Goal: Manage account settings: Manage account settings

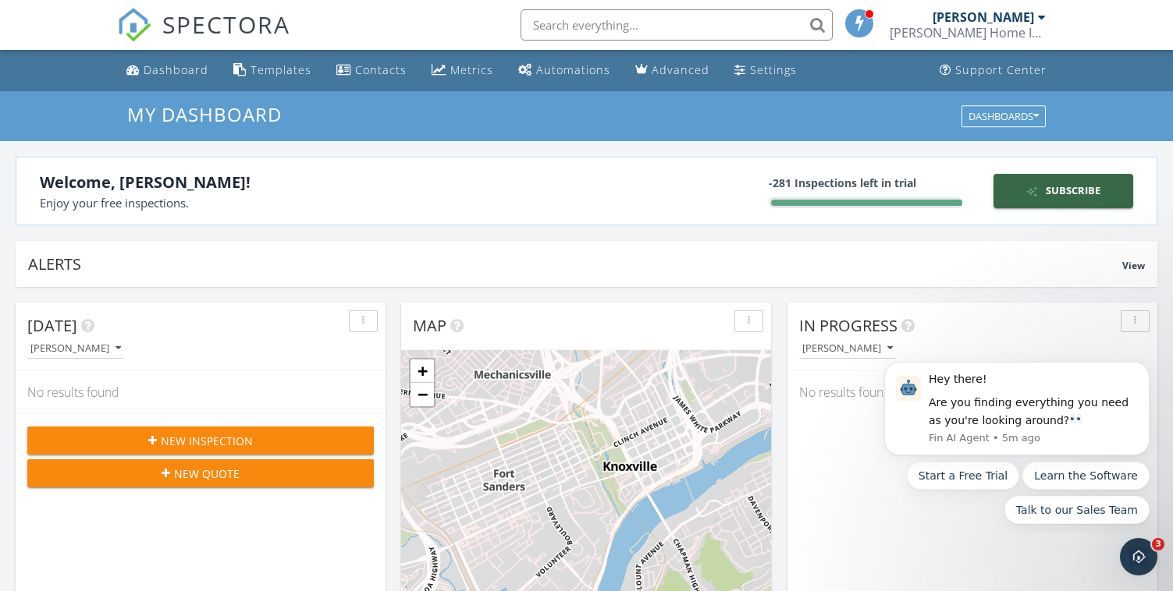
click at [856, 23] on span at bounding box center [860, 23] width 16 height 14
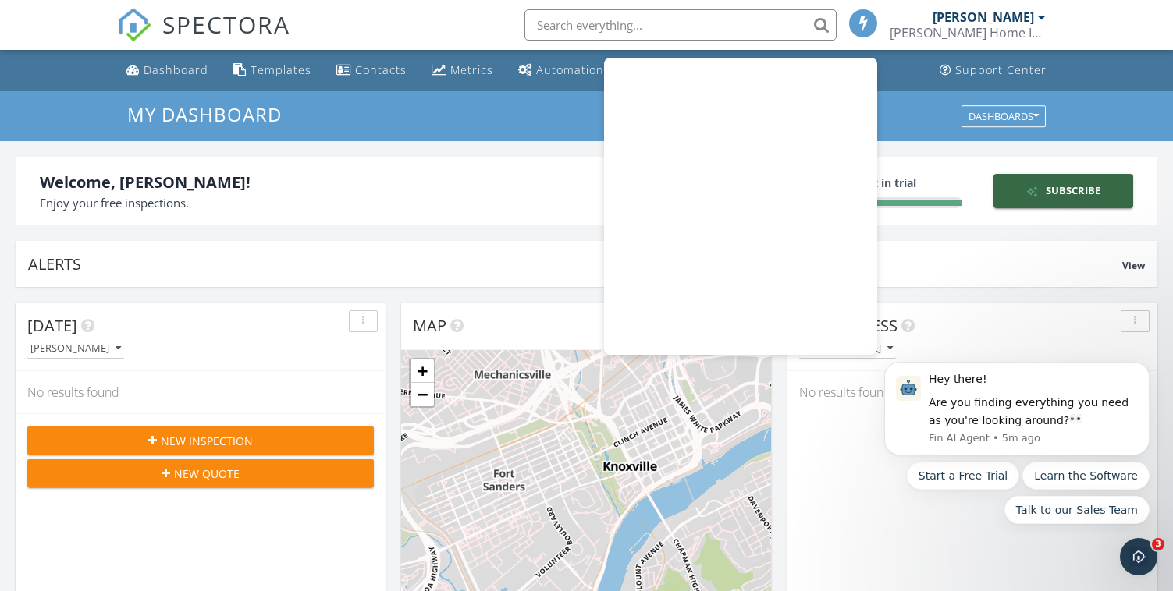
click at [856, 23] on span at bounding box center [864, 23] width 16 height 14
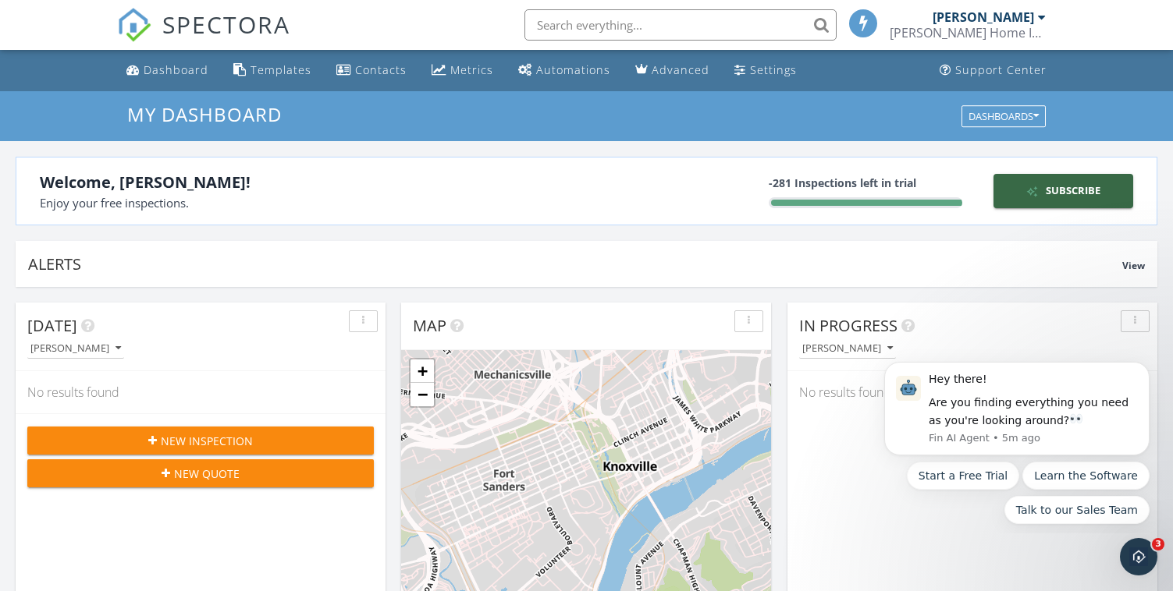
click at [1038, 16] on div at bounding box center [1042, 17] width 8 height 12
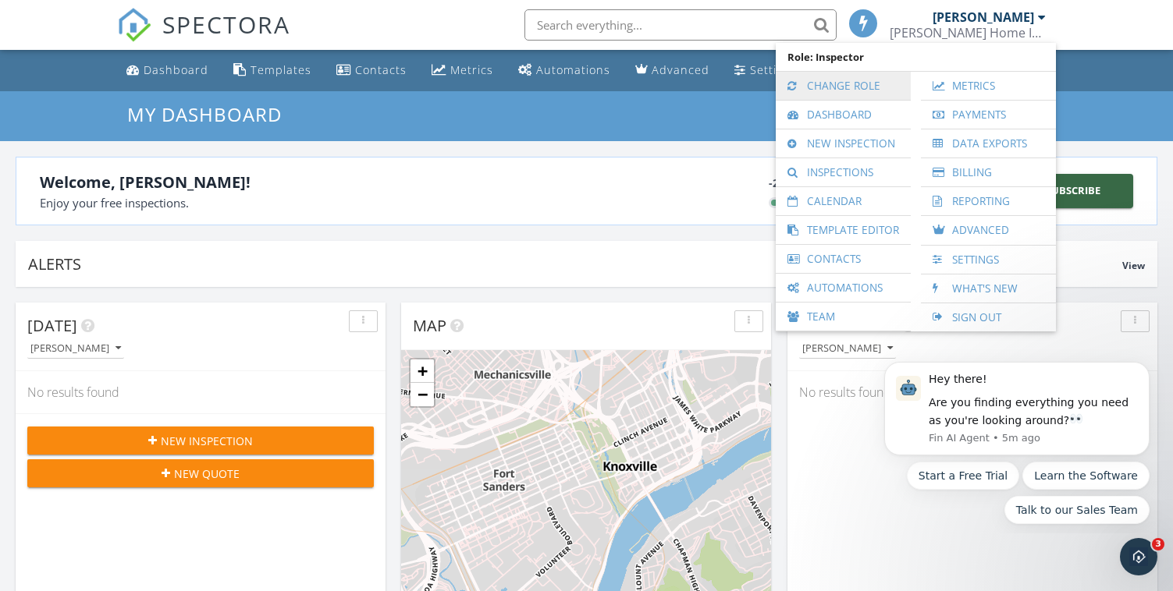
click at [857, 87] on link "Change Role" at bounding box center [842, 86] width 119 height 28
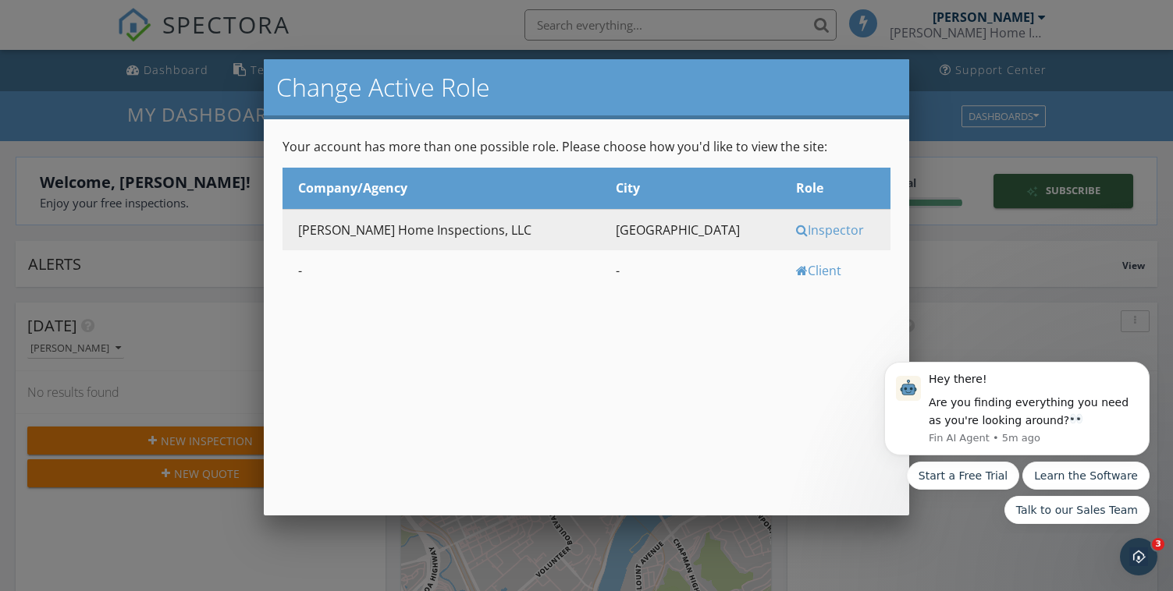
click at [1040, 16] on div at bounding box center [586, 292] width 1173 height 740
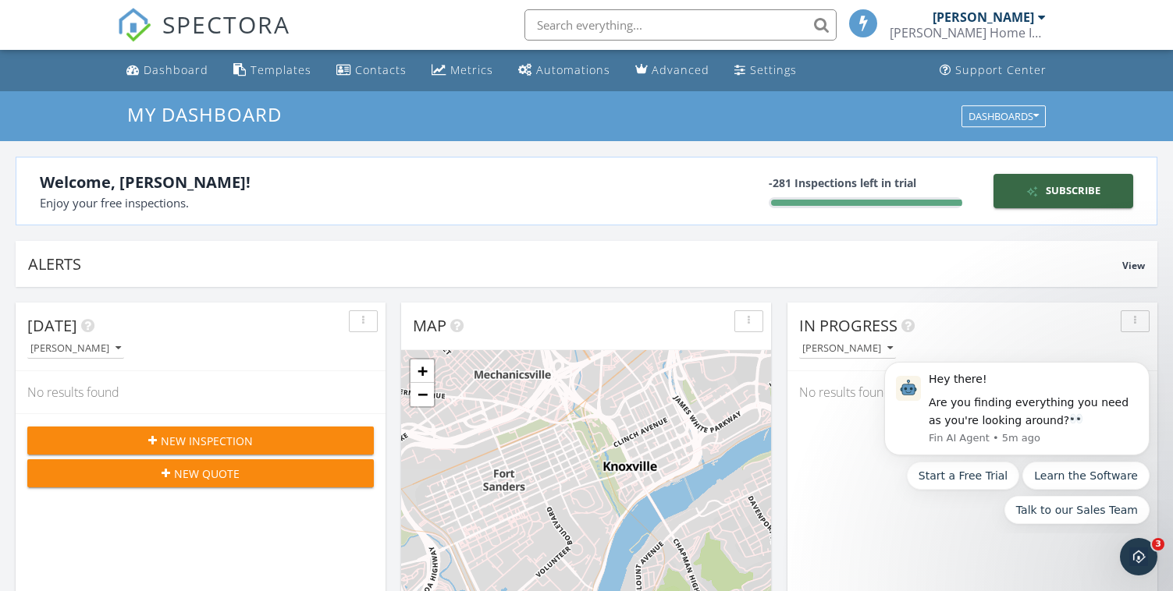
click at [1040, 16] on div at bounding box center [1042, 17] width 8 height 12
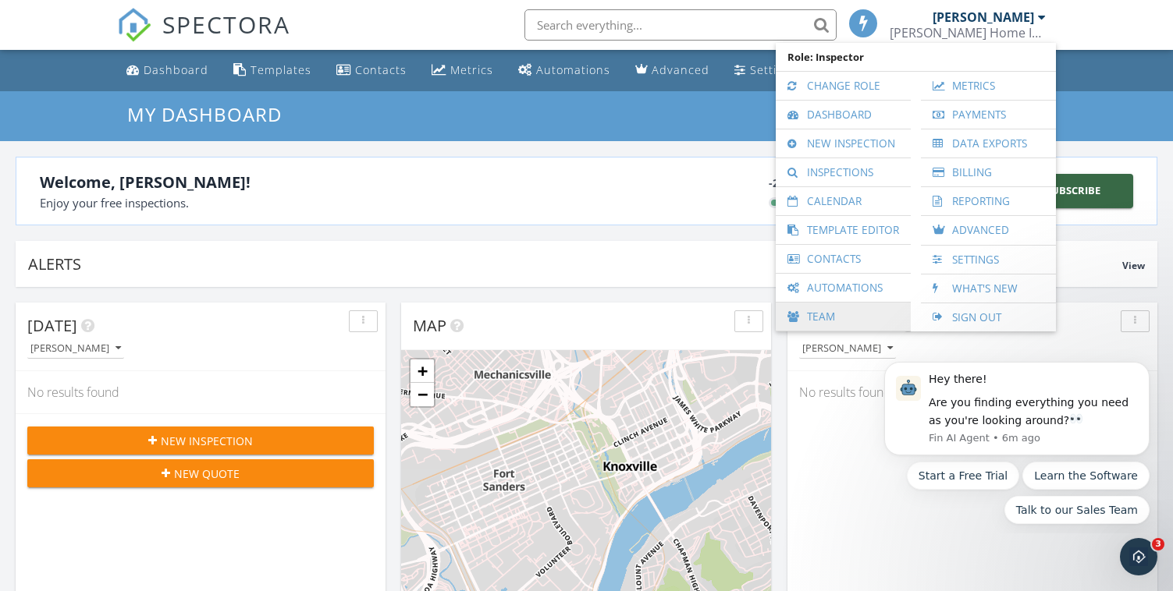
click at [825, 318] on link "Team" at bounding box center [842, 317] width 119 height 28
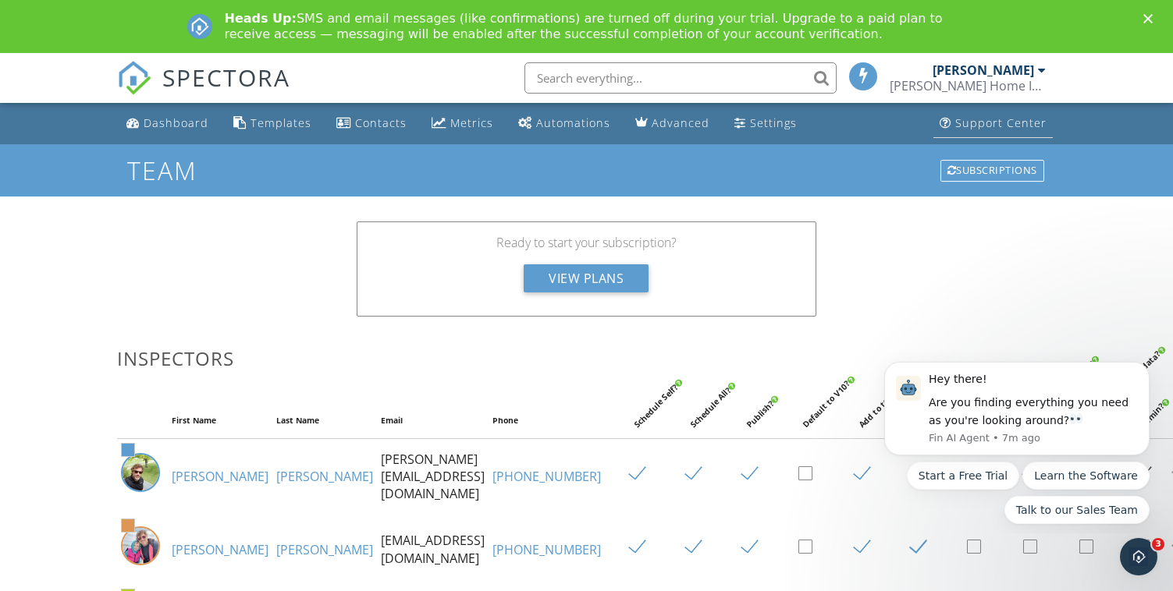
click at [995, 127] on div "Support Center" at bounding box center [1000, 122] width 91 height 15
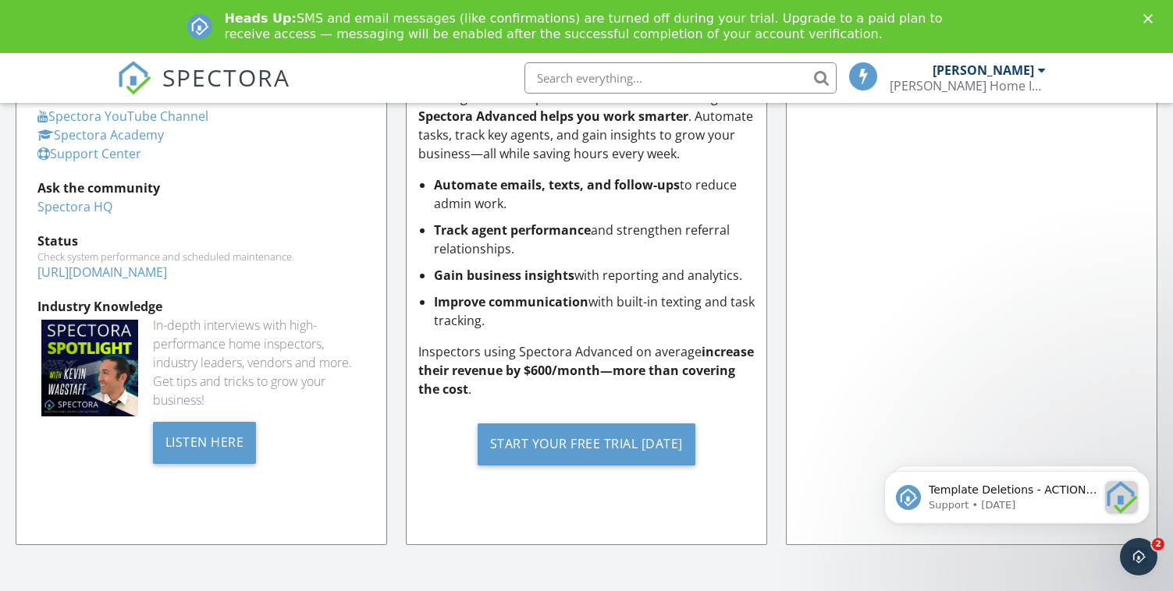
scroll to position [1740, 0]
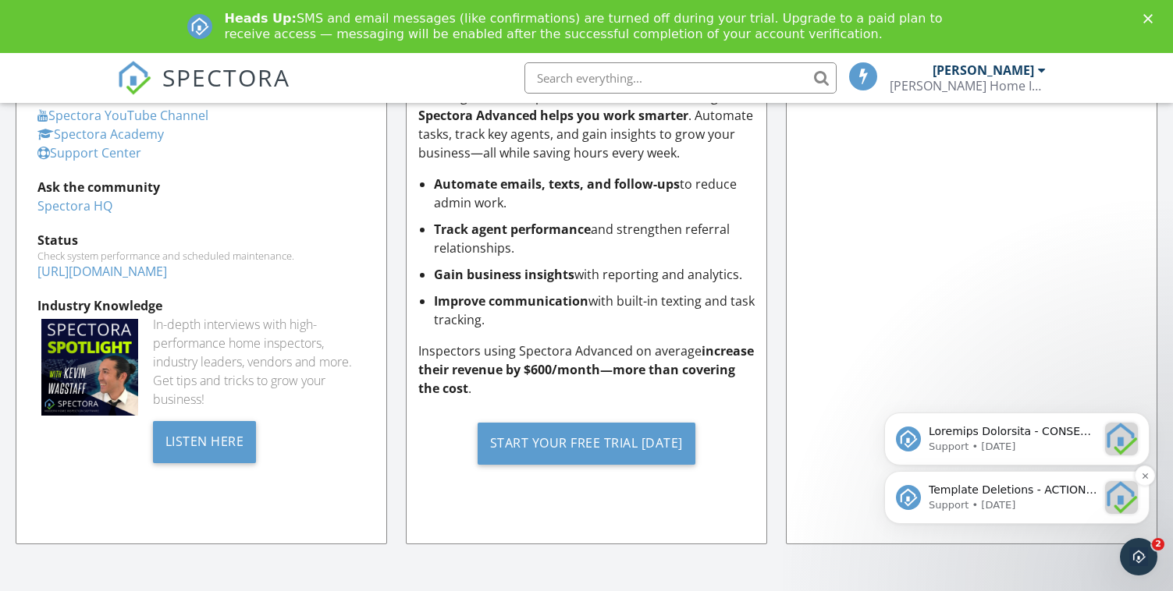
click at [1001, 489] on span "Template Deletions - ACTION REQUIRED BY [DATE] Your template was previously ide…" at bounding box center [1012, 583] width 169 height 199
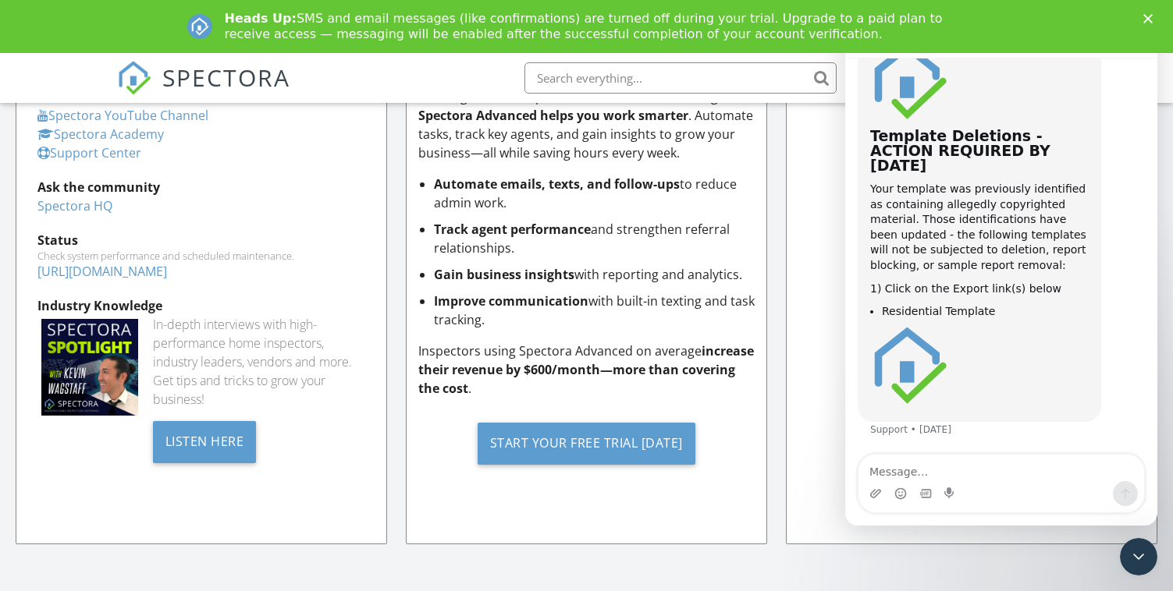
scroll to position [0, 0]
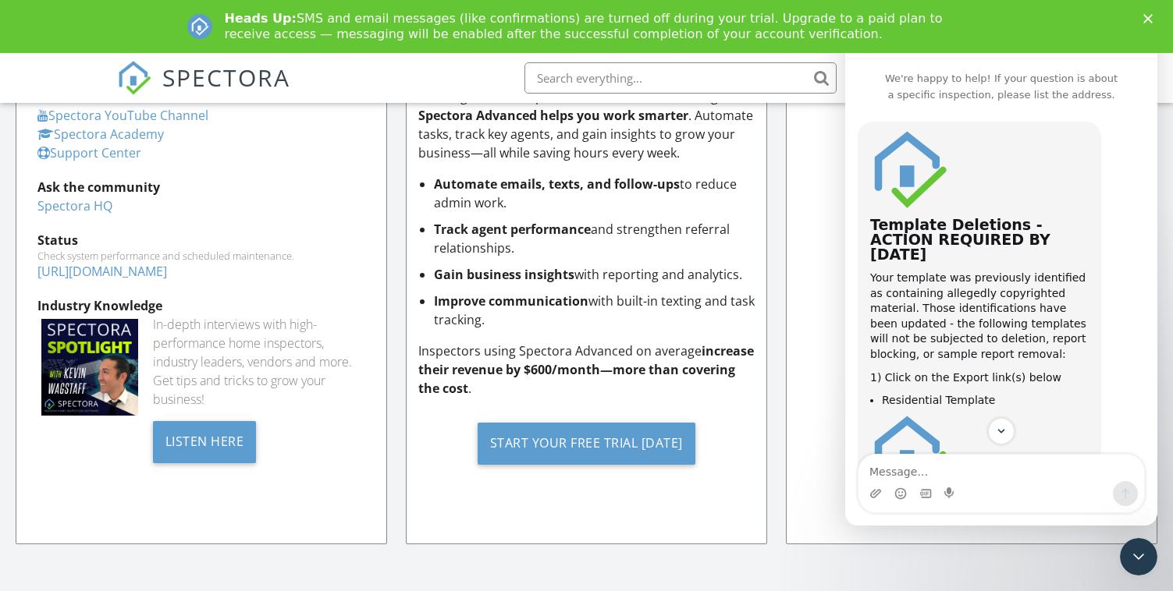
click at [1163, 139] on div "Support General Spectora YouTube Channel [GEOGRAPHIC_DATA] Support Center Ask t…" at bounding box center [586, 306] width 1173 height 572
click at [1137, 558] on icon "Close Intercom Messenger" at bounding box center [1136, 554] width 19 height 19
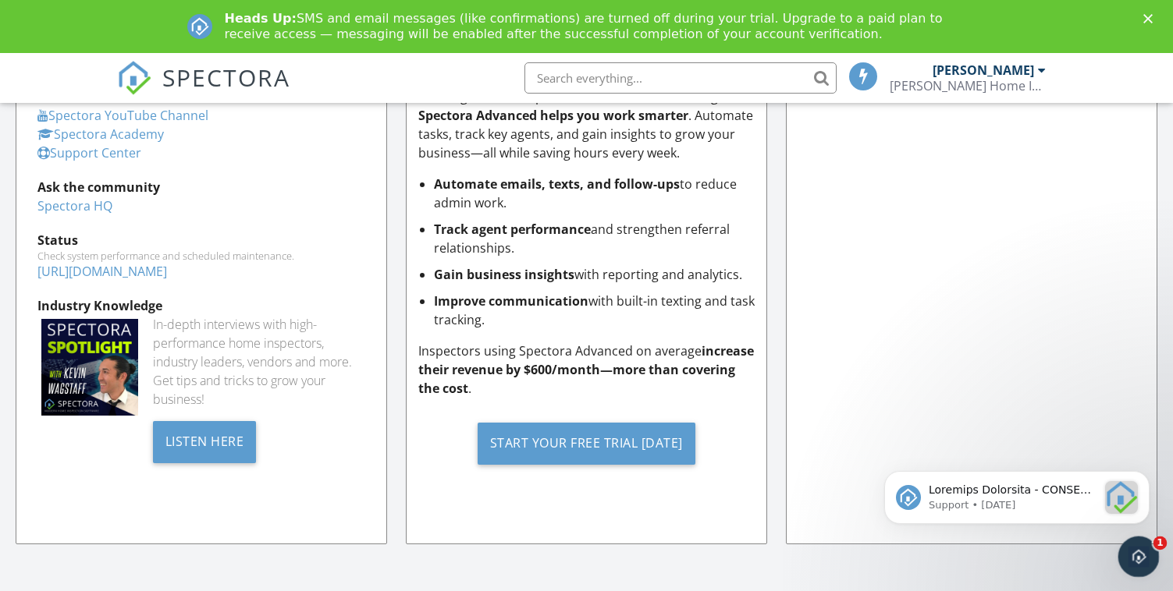
click at [1134, 555] on icon "Open Intercom Messenger" at bounding box center [1136, 555] width 26 height 26
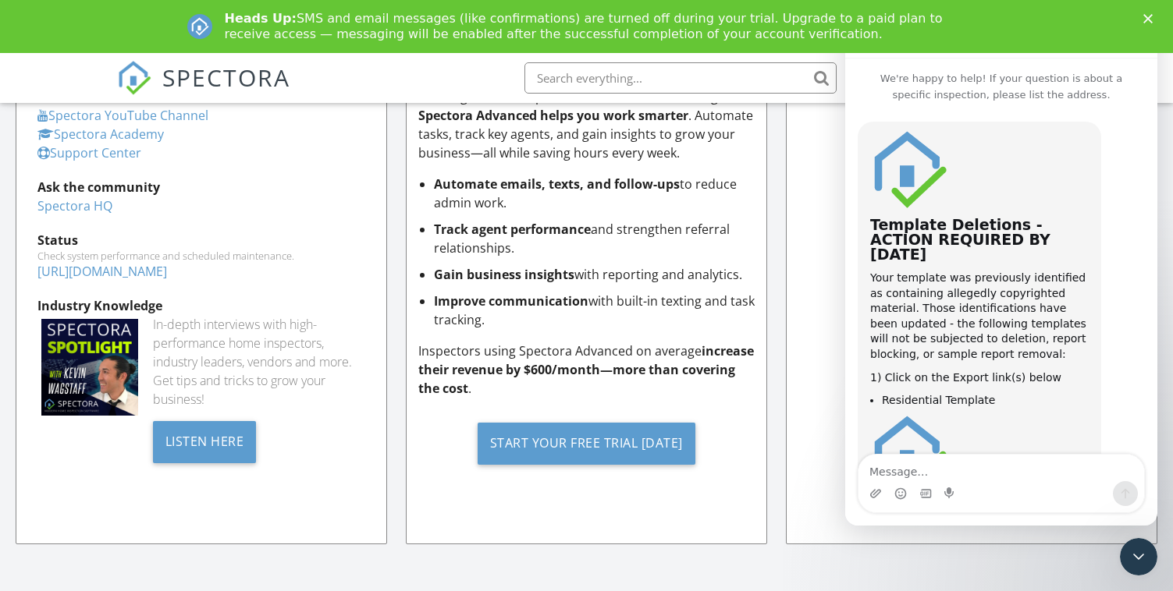
scroll to position [89, 0]
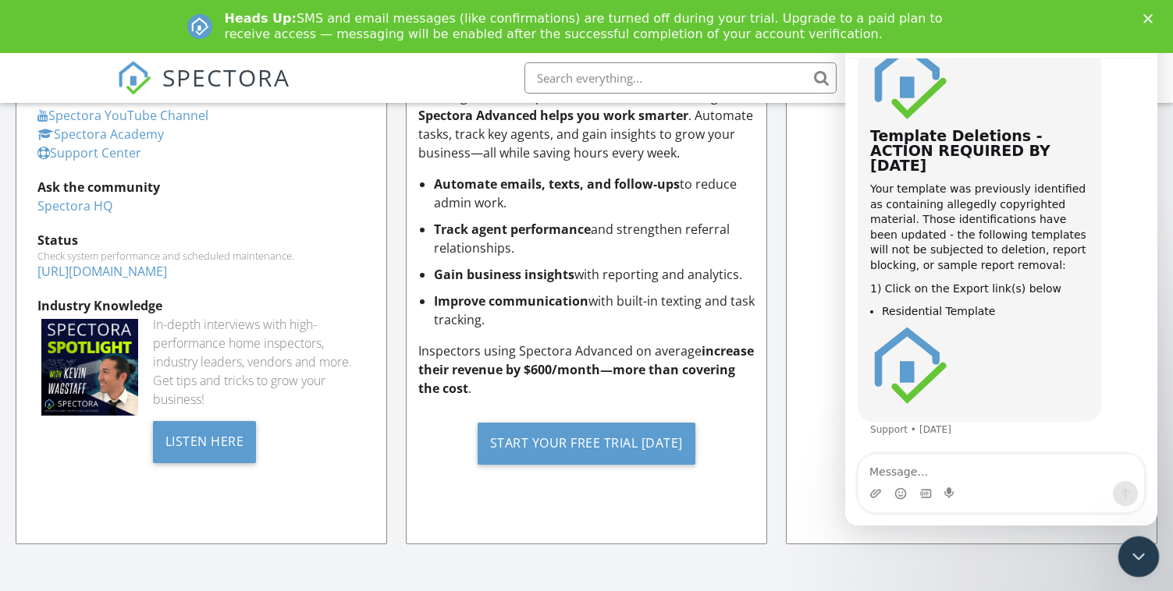
click at [1154, 552] on div "Close Intercom Messenger" at bounding box center [1135, 554] width 37 height 37
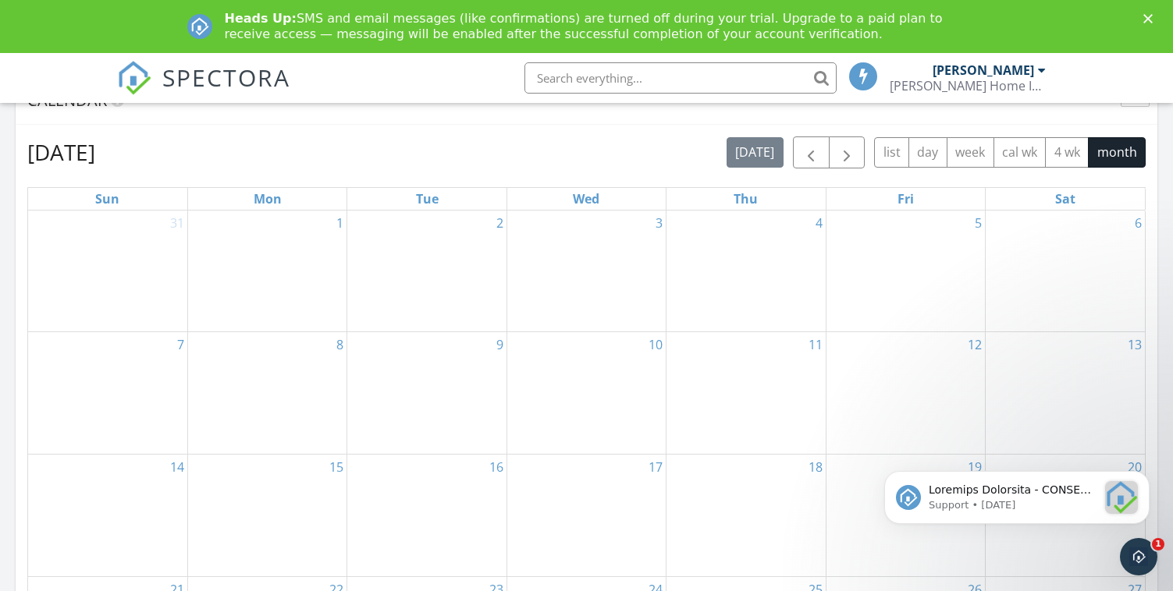
scroll to position [570, 0]
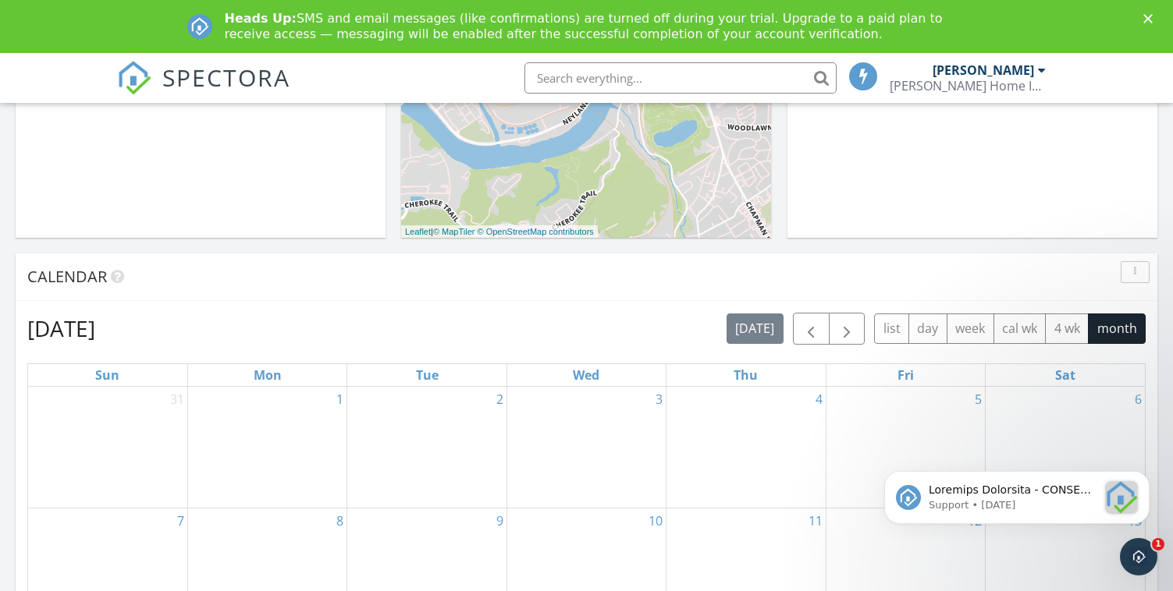
click at [1041, 70] on div at bounding box center [1042, 70] width 8 height 12
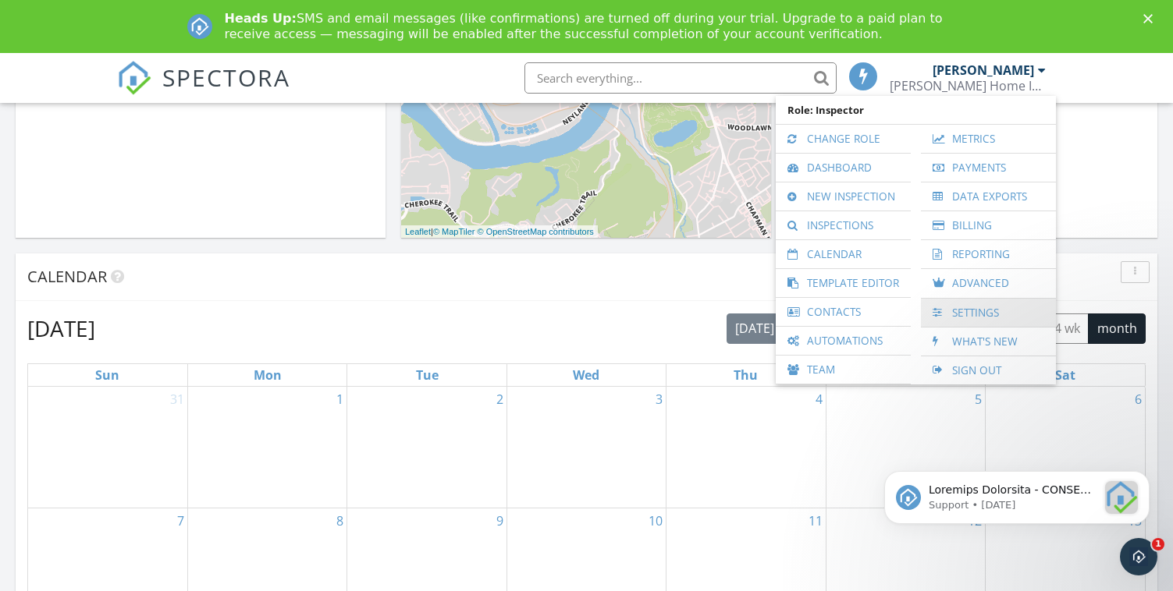
click at [982, 318] on link "Settings" at bounding box center [987, 313] width 119 height 28
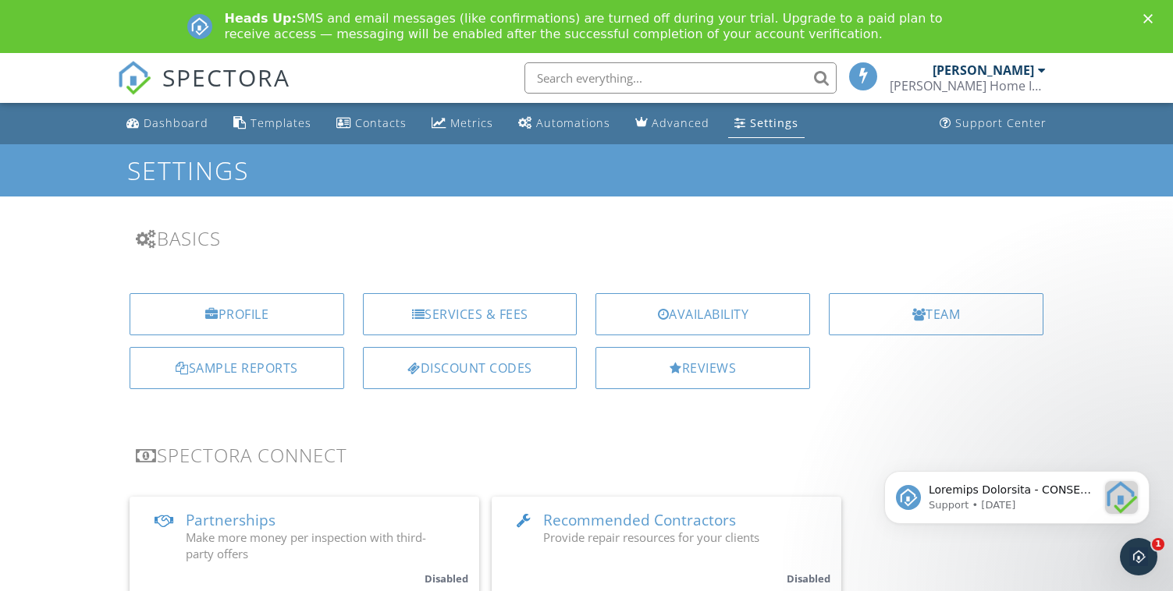
click at [1040, 66] on div at bounding box center [1042, 70] width 8 height 12
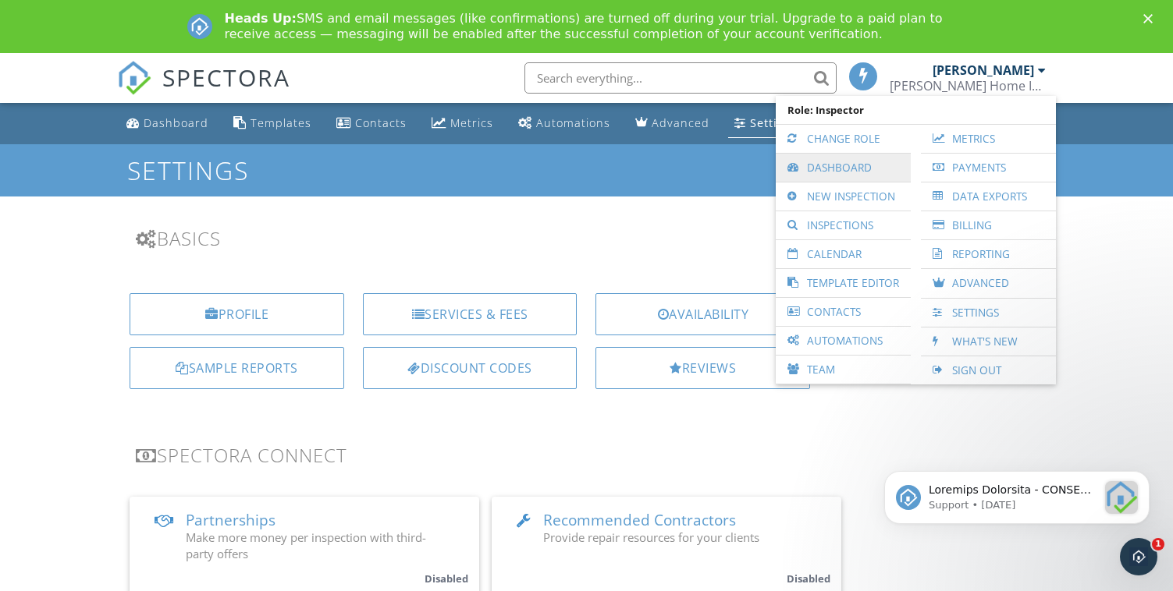
click at [863, 166] on link "Dashboard" at bounding box center [842, 168] width 119 height 28
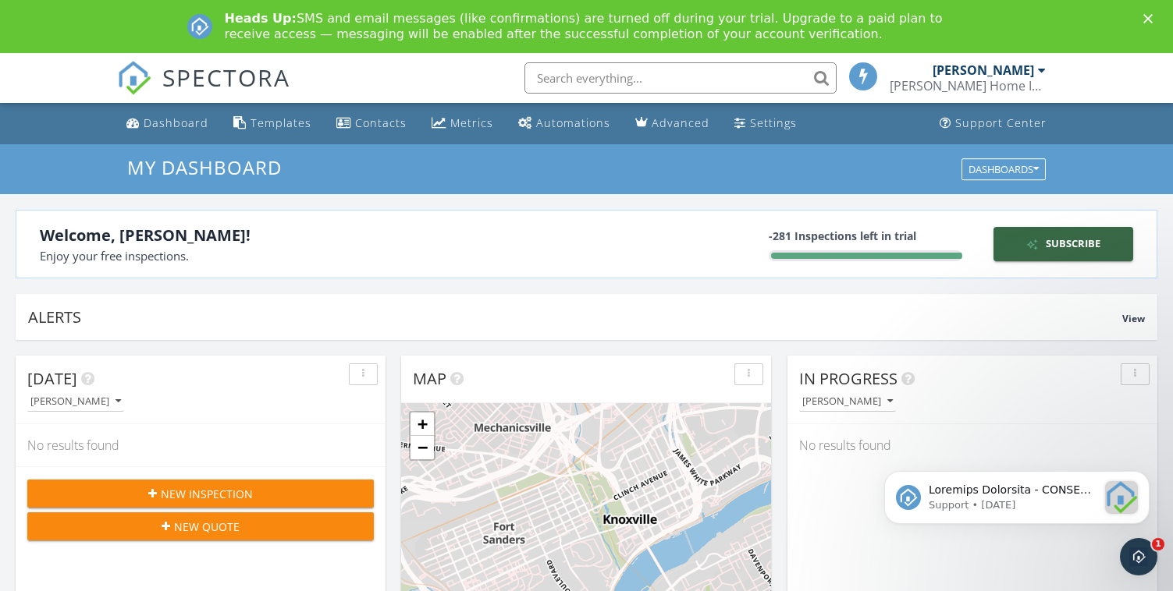
click at [1152, 17] on icon "Close" at bounding box center [1147, 18] width 9 height 9
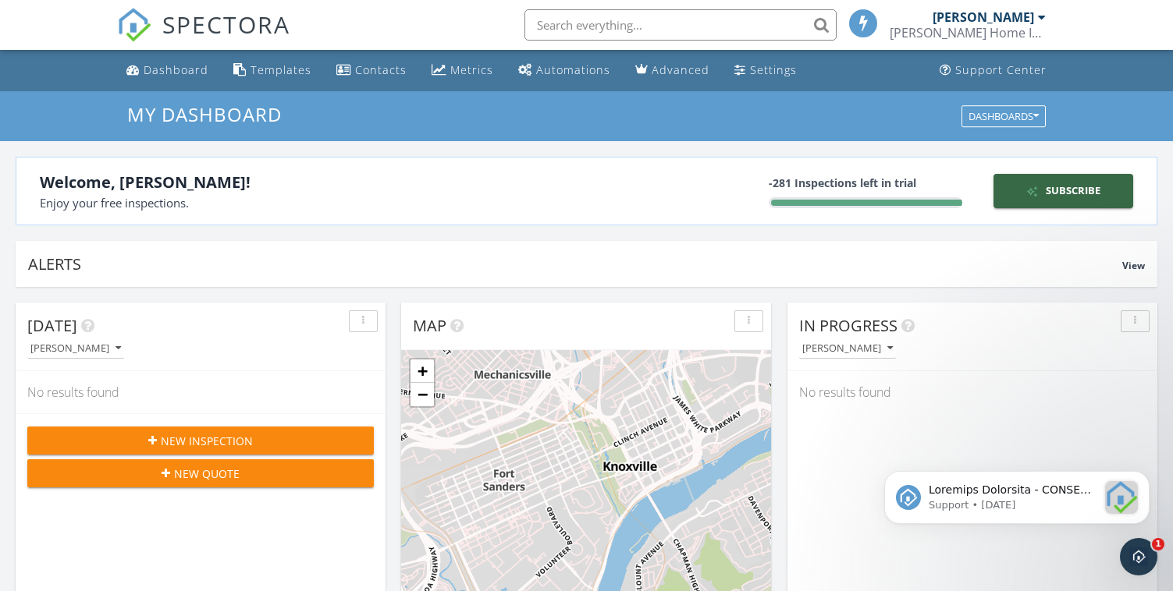
click at [1042, 16] on div at bounding box center [1042, 17] width 8 height 12
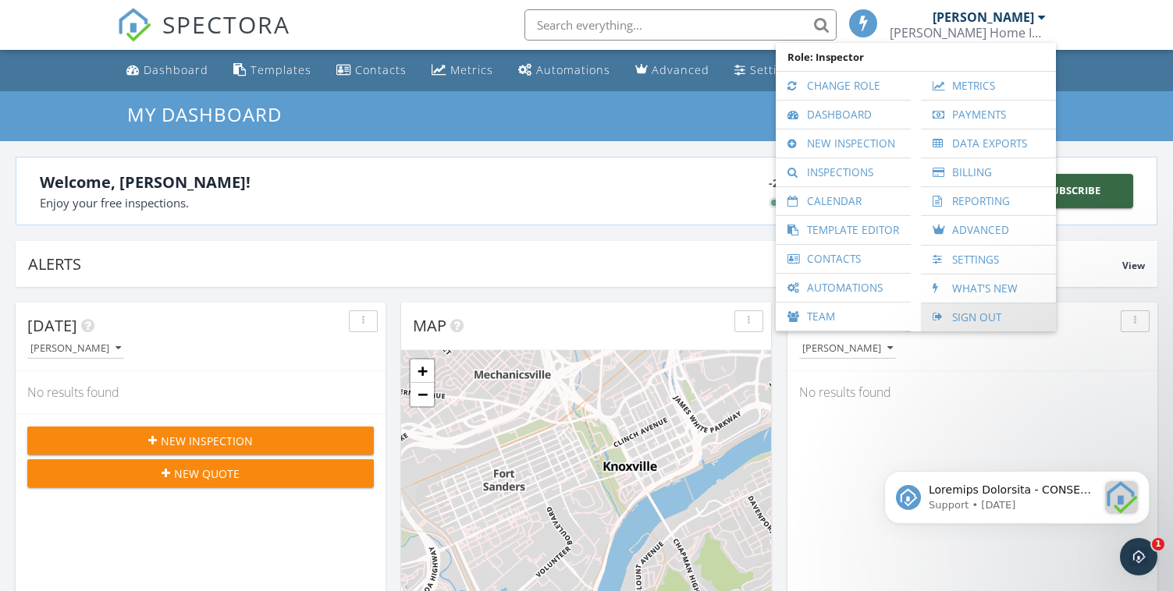
click at [971, 317] on link "Sign Out" at bounding box center [987, 317] width 119 height 28
